Goal: Check status: Check status

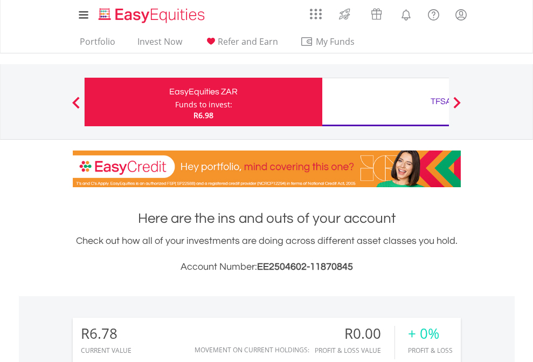
scroll to position [103, 169]
click at [175, 102] on div "Funds to invest:" at bounding box center [203, 104] width 57 height 11
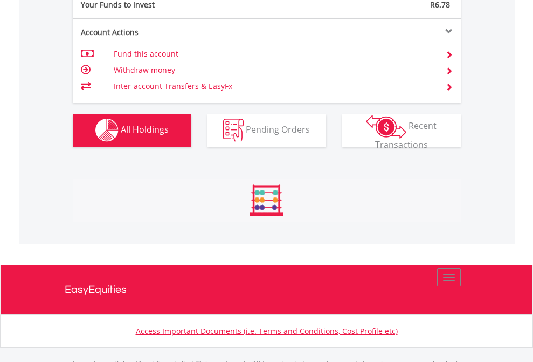
scroll to position [1067, 0]
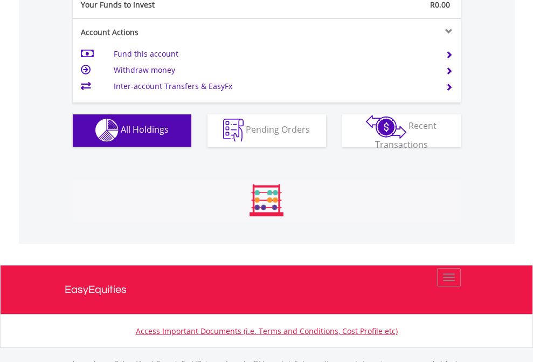
scroll to position [1067, 0]
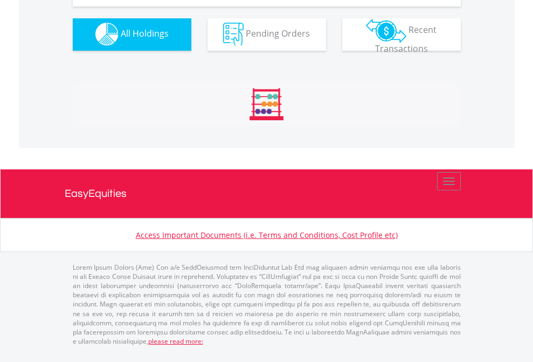
scroll to position [1067, 0]
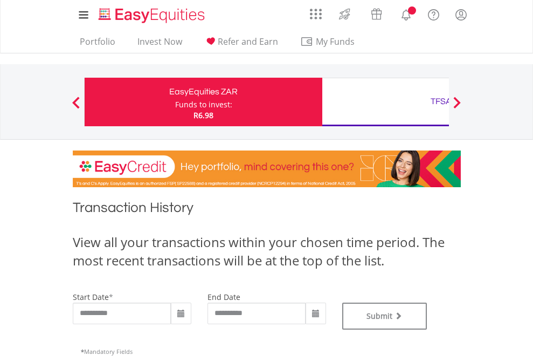
type input "**********"
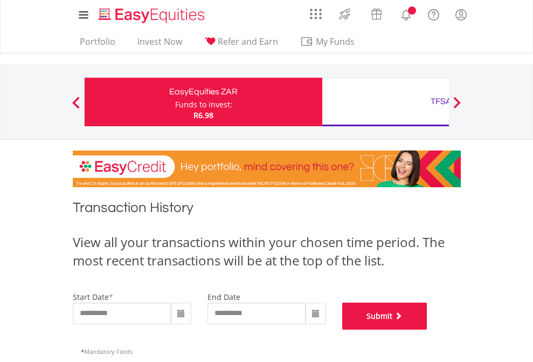
click at [427, 329] on button "Submit" at bounding box center [384, 315] width 85 height 27
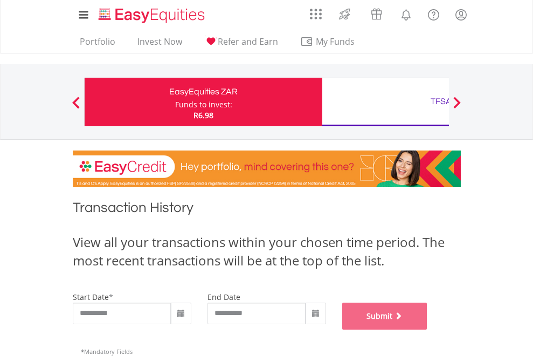
scroll to position [437, 0]
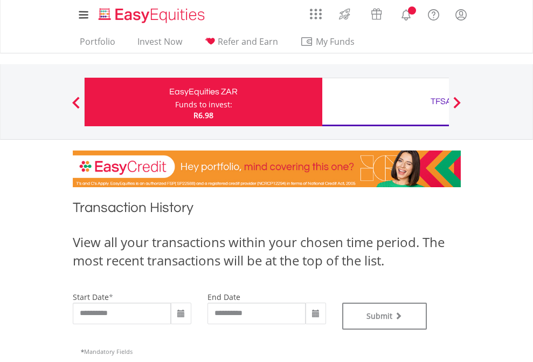
click at [385, 102] on div "TFSA" at bounding box center [441, 101] width 225 height 15
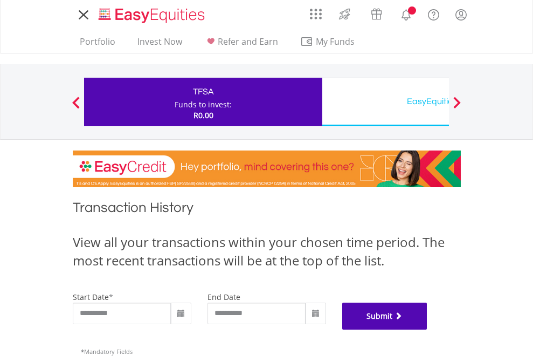
click at [427, 329] on button "Submit" at bounding box center [384, 315] width 85 height 27
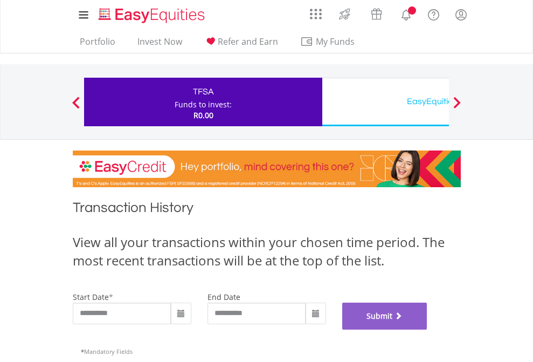
scroll to position [437, 0]
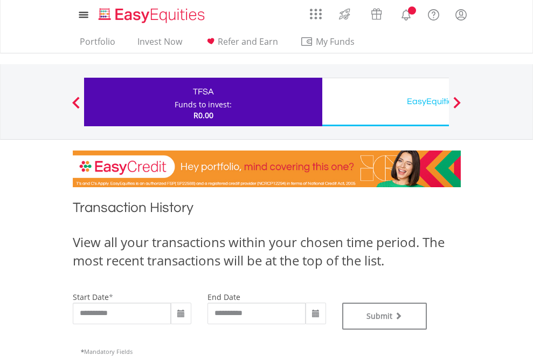
click at [385, 102] on div "EasyEquities USD" at bounding box center [441, 101] width 225 height 15
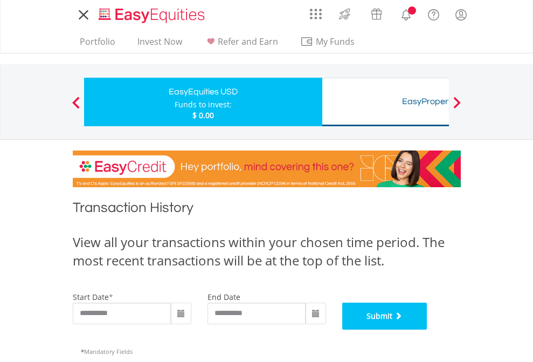
click at [427, 329] on button "Submit" at bounding box center [384, 315] width 85 height 27
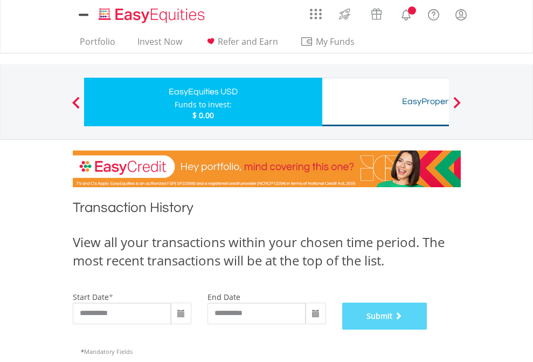
scroll to position [437, 0]
